Goal: Transaction & Acquisition: Purchase product/service

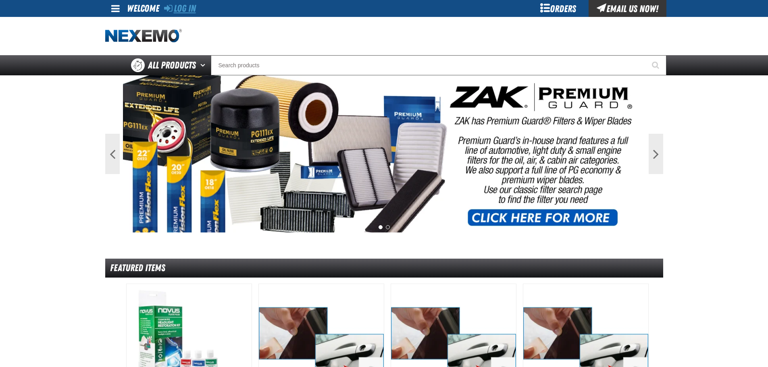
click at [183, 9] on link "Log In" at bounding box center [180, 8] width 32 height 11
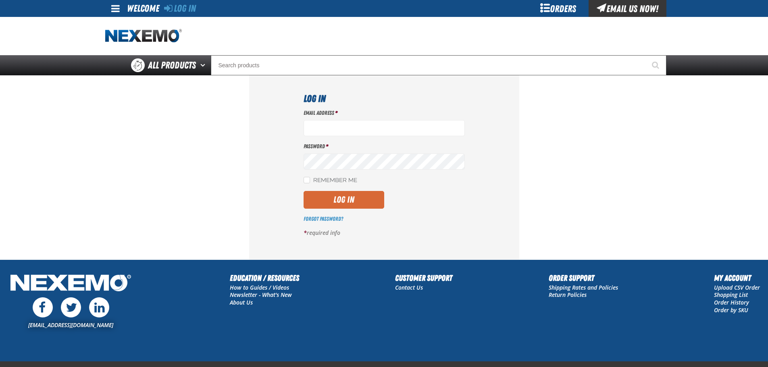
type input "smahar@huskerautogroup.com"
click at [339, 203] on button "Log In" at bounding box center [343, 200] width 81 height 18
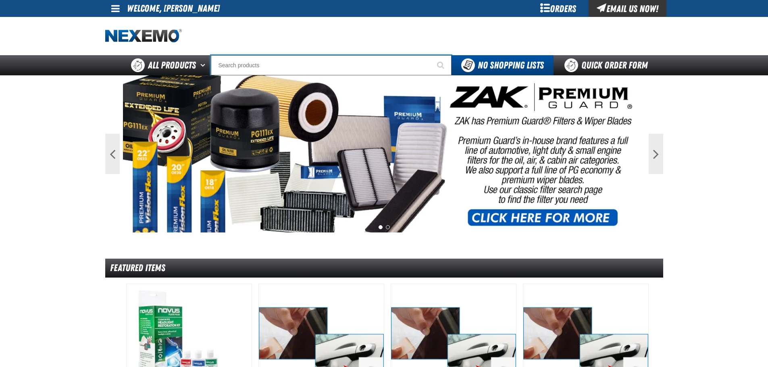
click at [244, 65] on input "Search" at bounding box center [331, 65] width 241 height 20
type input "AC"
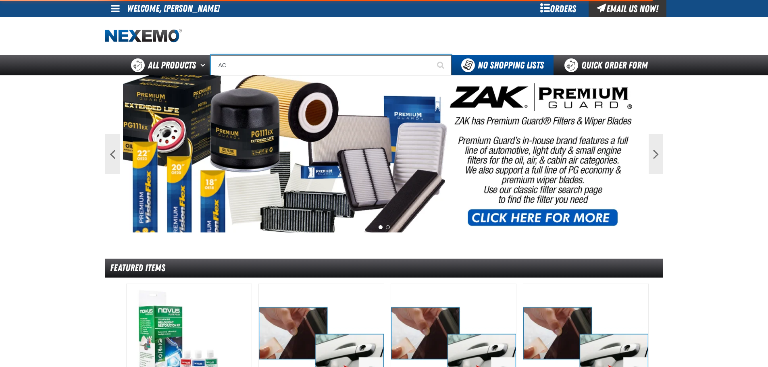
type input "AC Power Booster - ZAK Products"
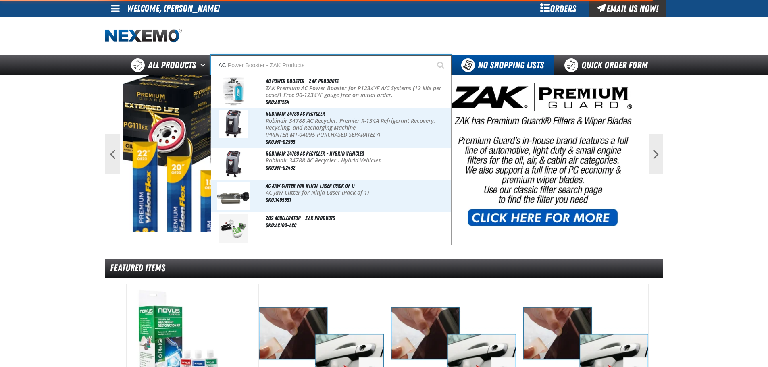
type input "ACR"
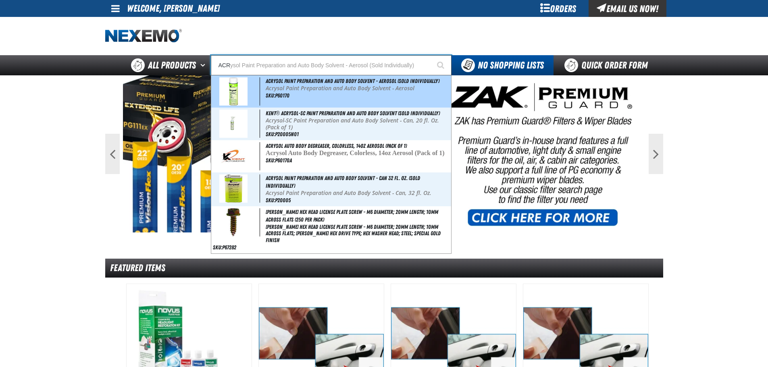
type input "ACRysol Paint Preparation and Auto Body Solvent - Aerosol (Sold Individually)"
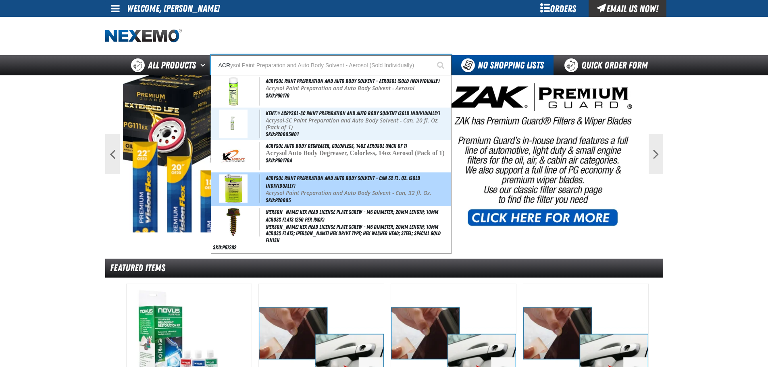
click at [247, 187] on span at bounding box center [236, 188] width 47 height 28
type input "Acrysol Paint Preparation and Auto Body Solvent - Can 32 fl. Oz. (Sold Individu…"
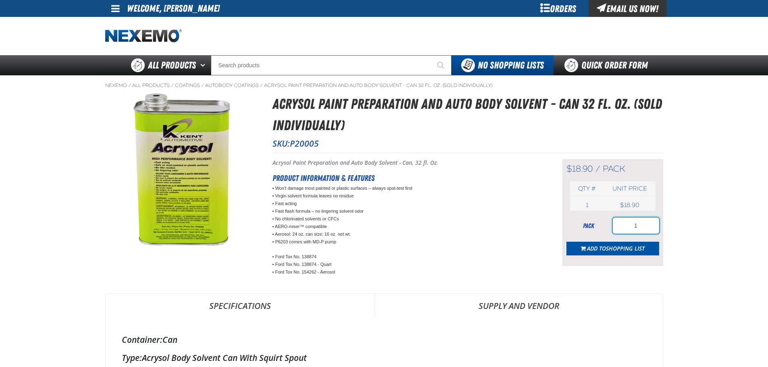
click at [639, 229] on input "1" at bounding box center [635, 226] width 46 height 16
type input "12"
click at [596, 245] on span "Add to Shopping List" at bounding box center [616, 249] width 58 height 8
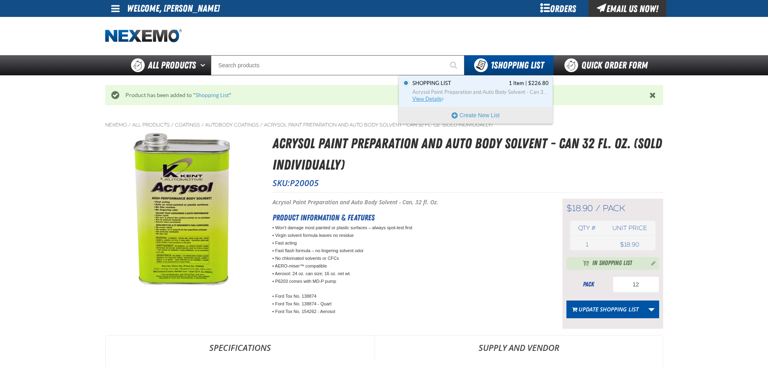
click at [430, 101] on span "View Details" at bounding box center [428, 99] width 33 height 6
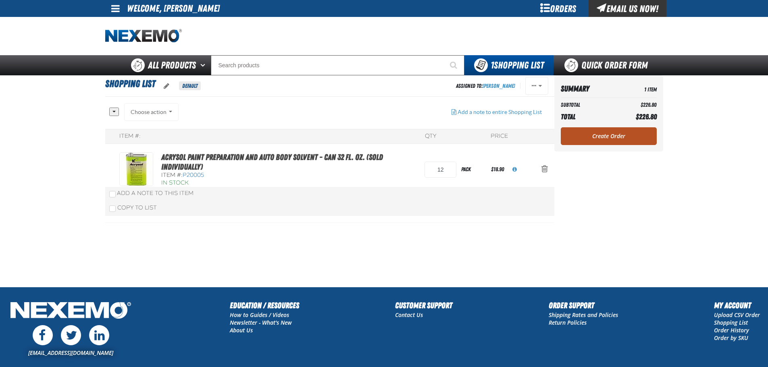
click at [602, 136] on link "Create Order" at bounding box center [608, 136] width 96 height 18
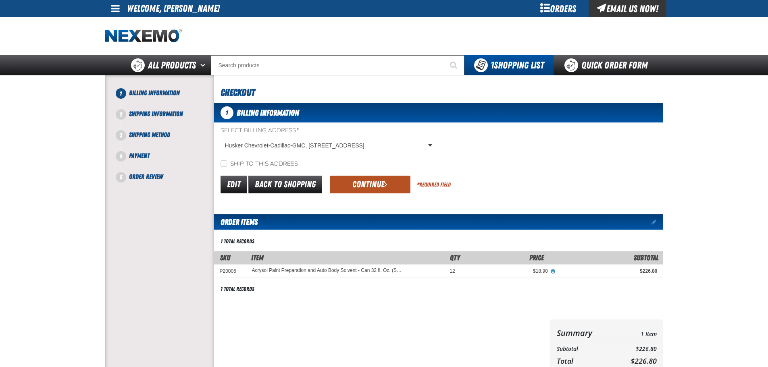
click at [362, 185] on button "Continue" at bounding box center [370, 185] width 81 height 18
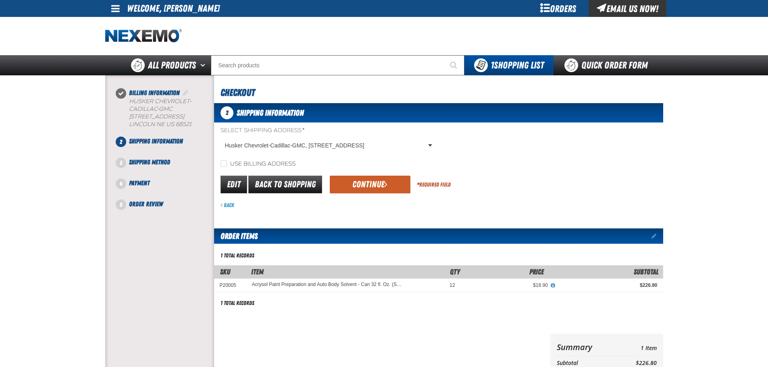
click at [362, 185] on button "Continue" at bounding box center [370, 185] width 81 height 18
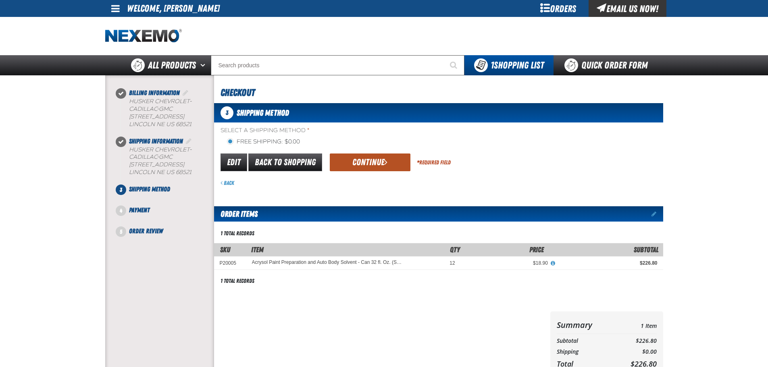
click at [373, 161] on button "Continue" at bounding box center [370, 163] width 81 height 18
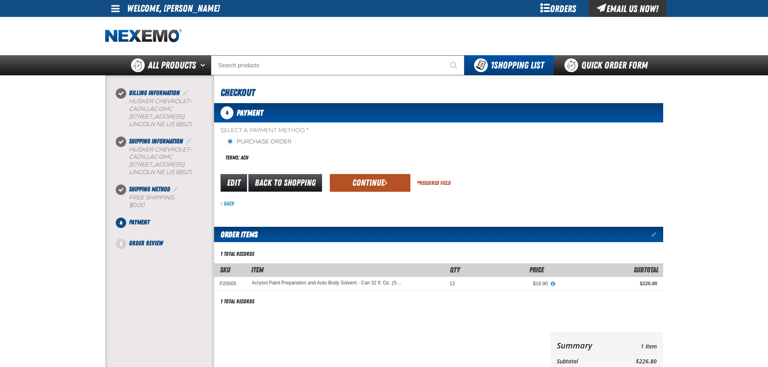
click at [360, 183] on button "Continue" at bounding box center [370, 183] width 81 height 18
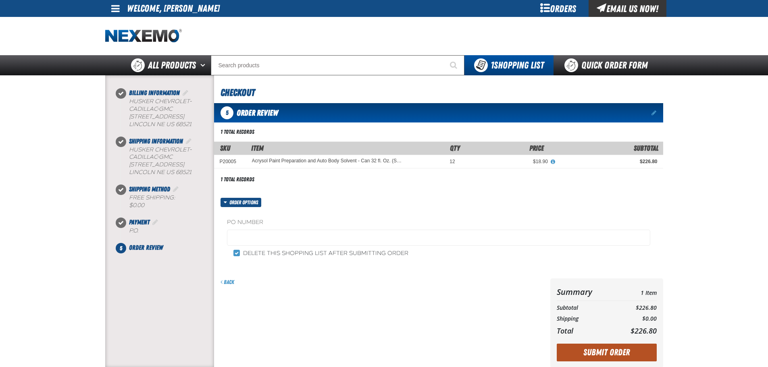
click at [627, 353] on button "Submit Order" at bounding box center [606, 353] width 100 height 18
